Goal: Task Accomplishment & Management: Manage account settings

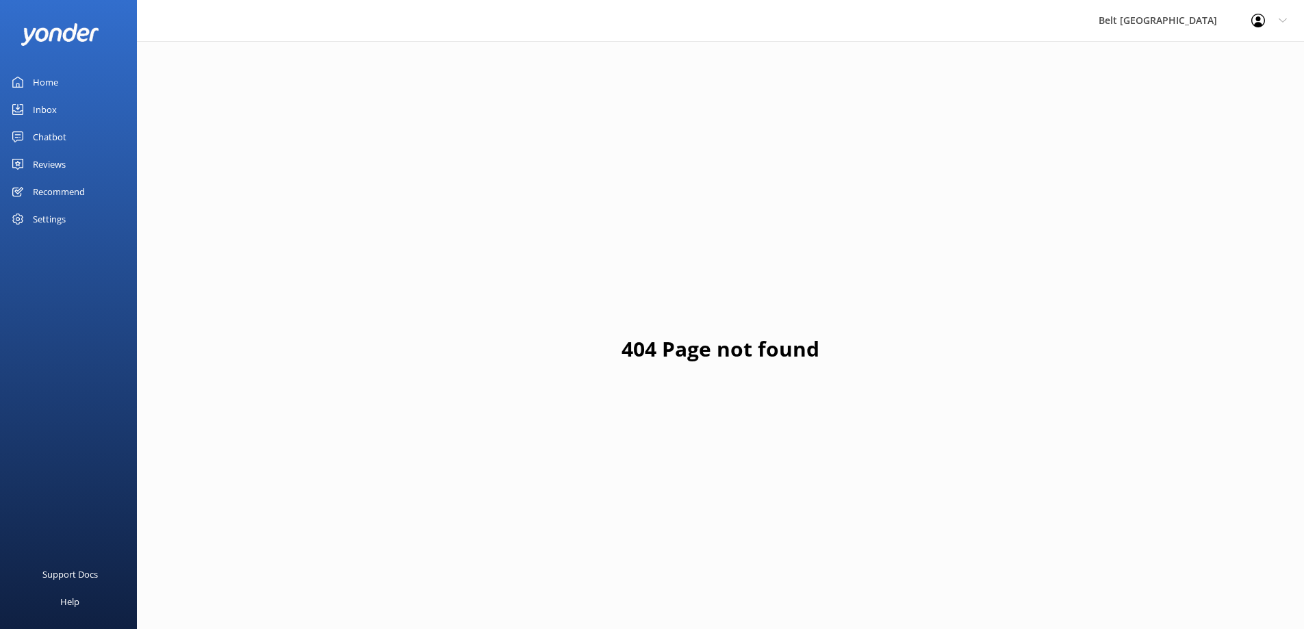
click at [48, 111] on div "Inbox" at bounding box center [45, 109] width 24 height 27
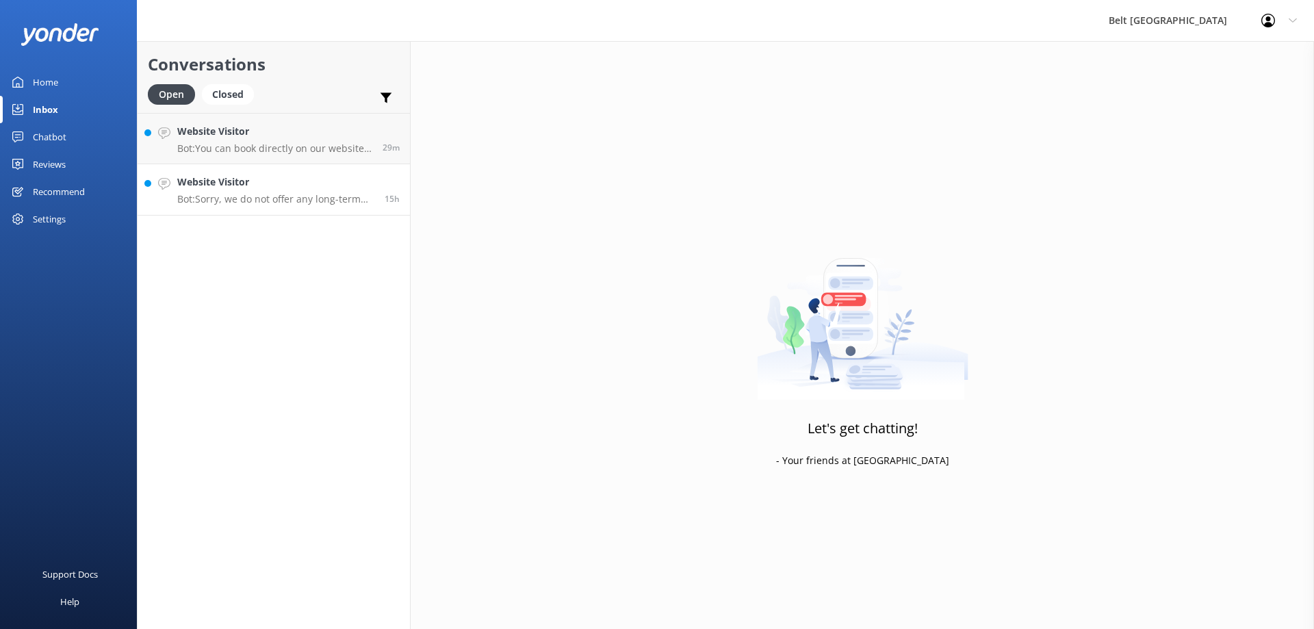
click at [212, 186] on h4 "Website Visitor" at bounding box center [275, 182] width 197 height 15
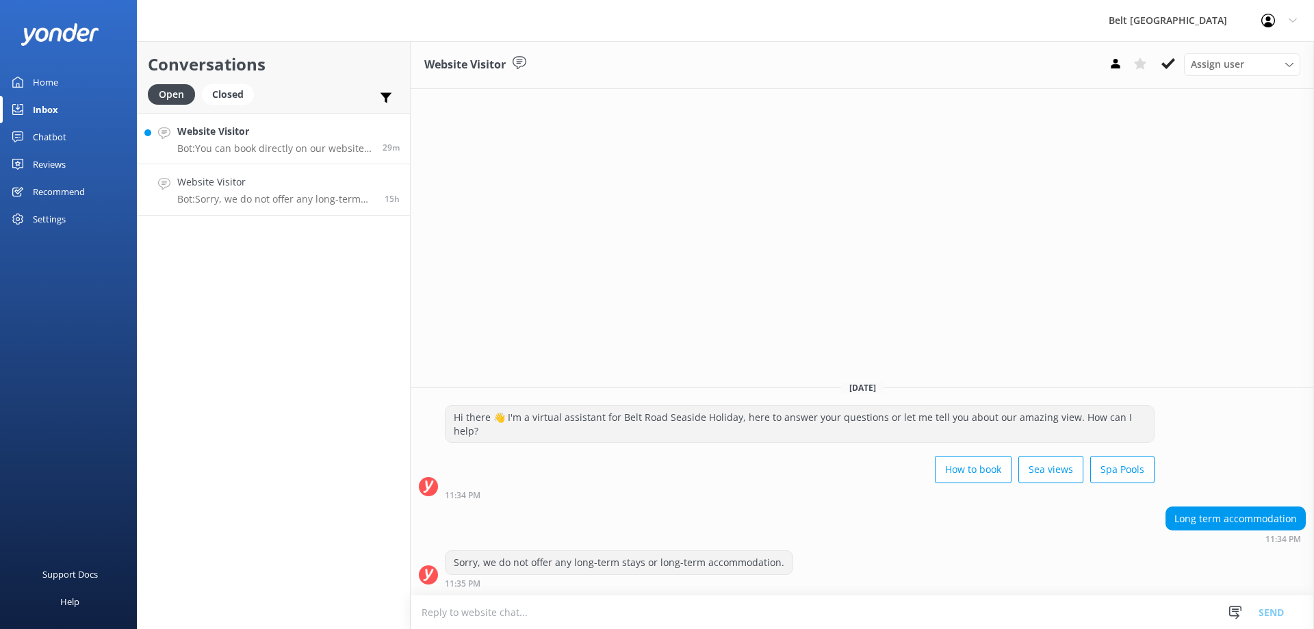
click at [294, 132] on h4 "Website Visitor" at bounding box center [274, 131] width 195 height 15
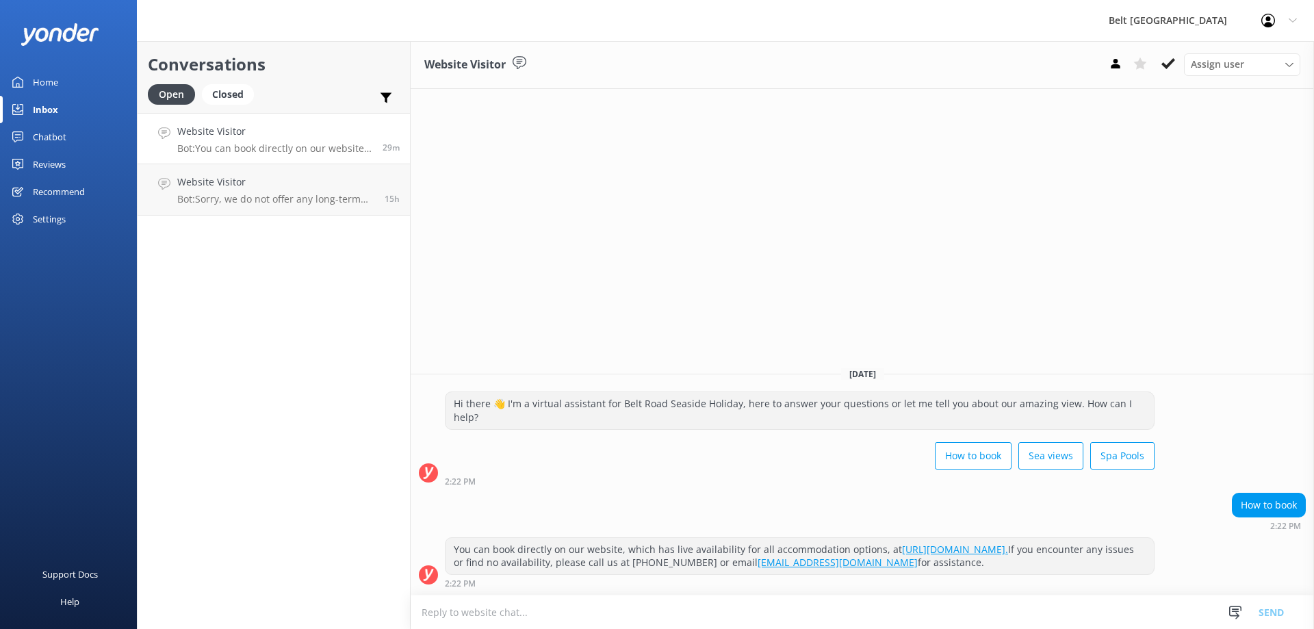
click at [44, 167] on div "Reviews" at bounding box center [49, 164] width 33 height 27
